Goal: Communication & Community: Answer question/provide support

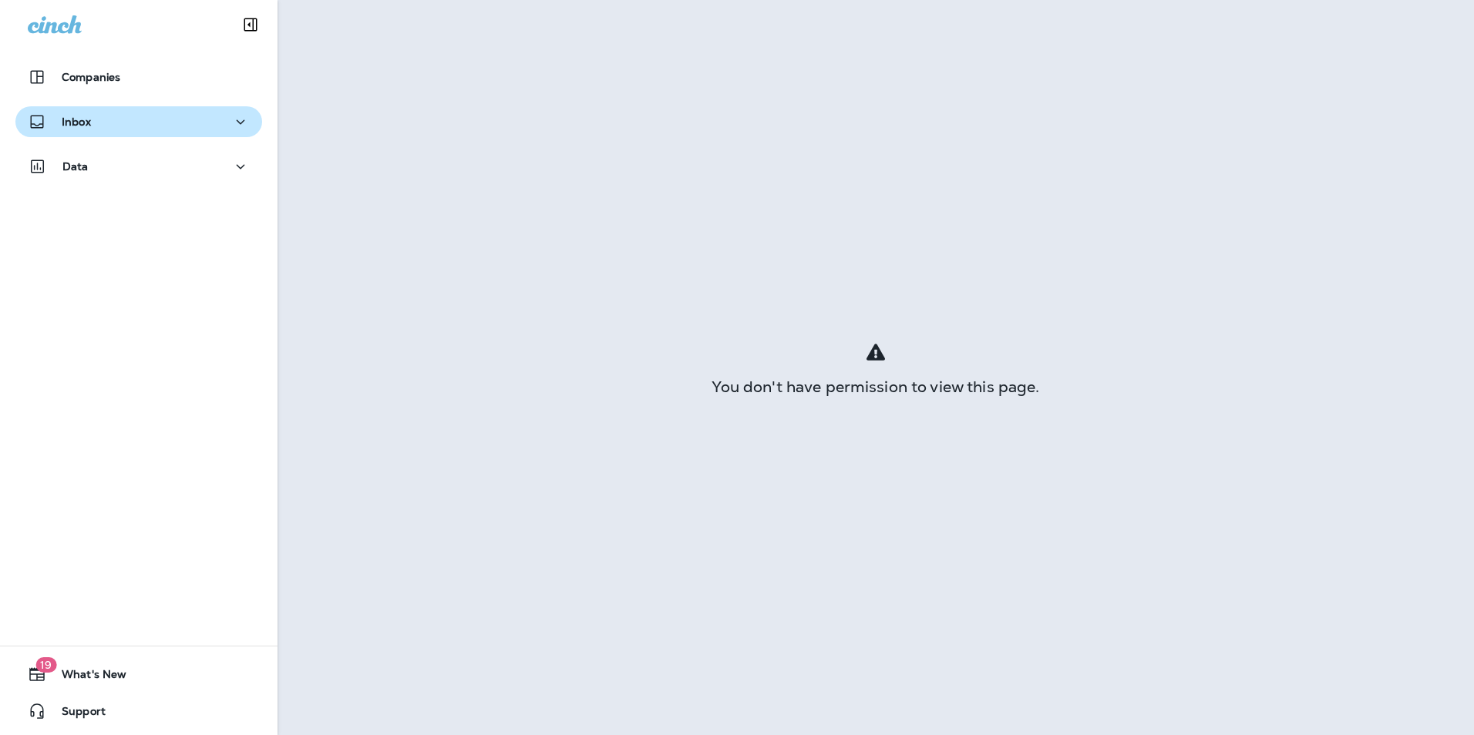
click at [133, 133] on button "Inbox" at bounding box center [138, 121] width 247 height 31
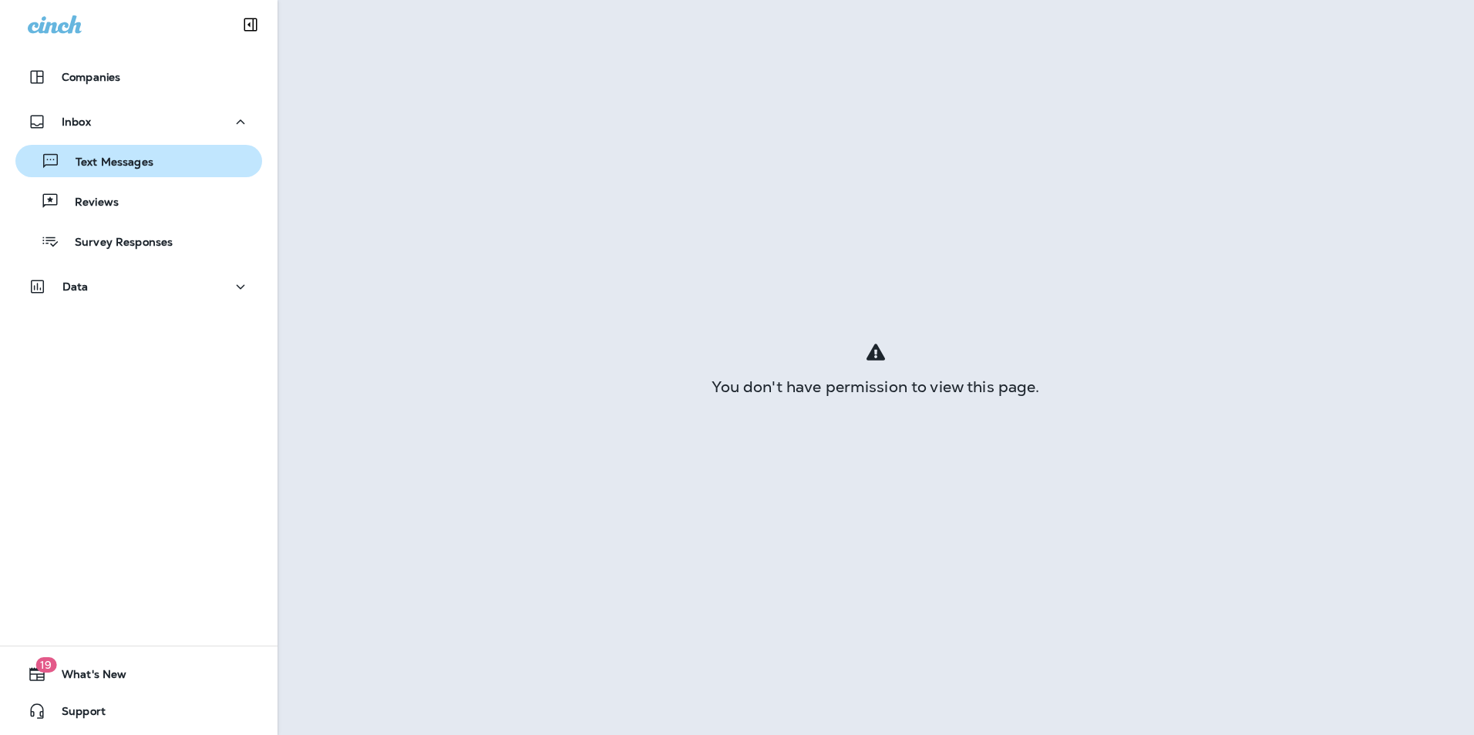
click at [143, 169] on p "Text Messages" at bounding box center [106, 163] width 93 height 15
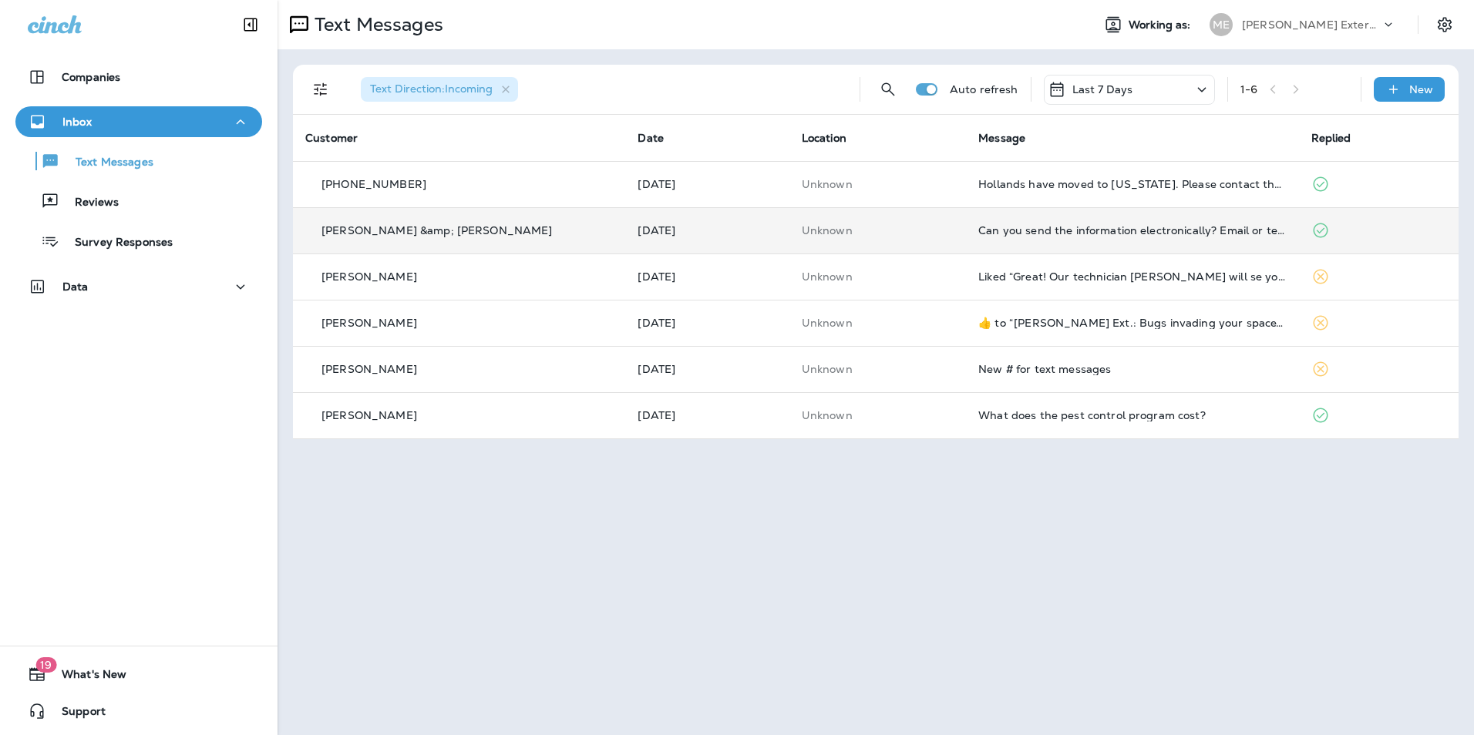
click at [763, 238] on td "Yesterday" at bounding box center [706, 230] width 163 height 46
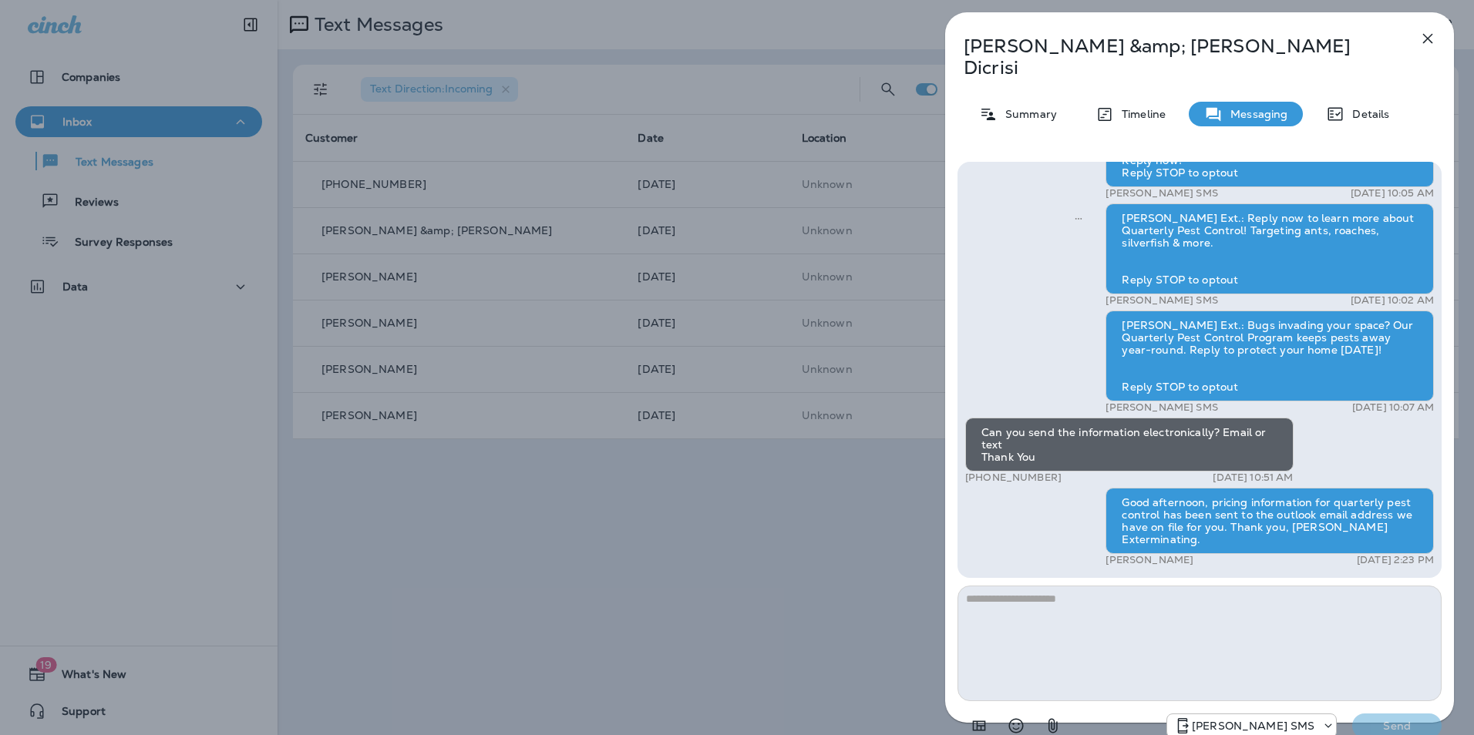
click at [1438, 38] on button "button" at bounding box center [1427, 38] width 31 height 31
